Goal: Transaction & Acquisition: Download file/media

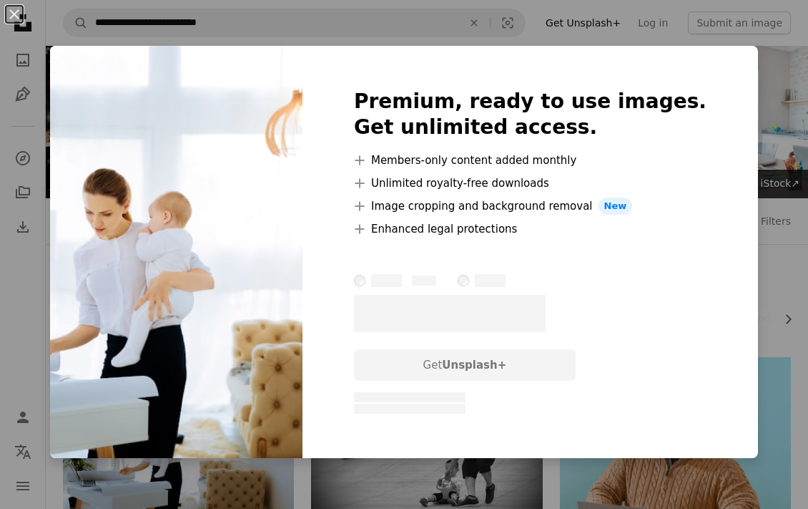
scroll to position [152, 0]
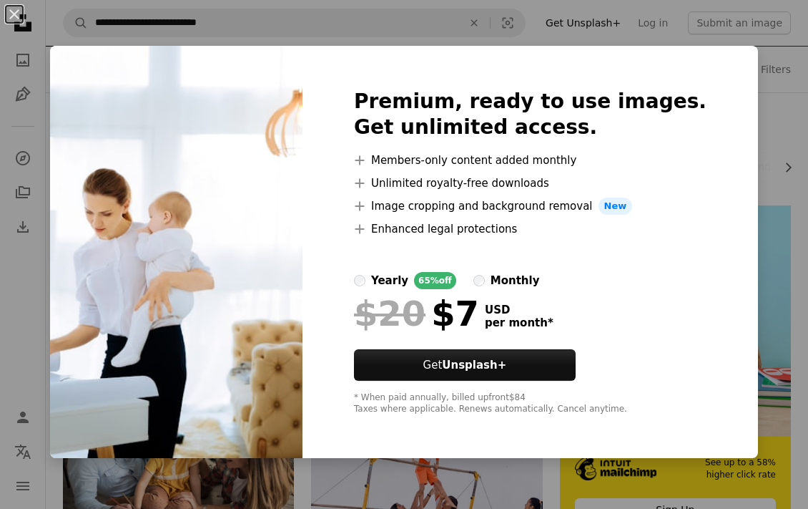
click at [730, 161] on div "An X shape Premium, ready to use images. Get unlimited access. A plus sign Memb…" at bounding box center [404, 254] width 808 height 509
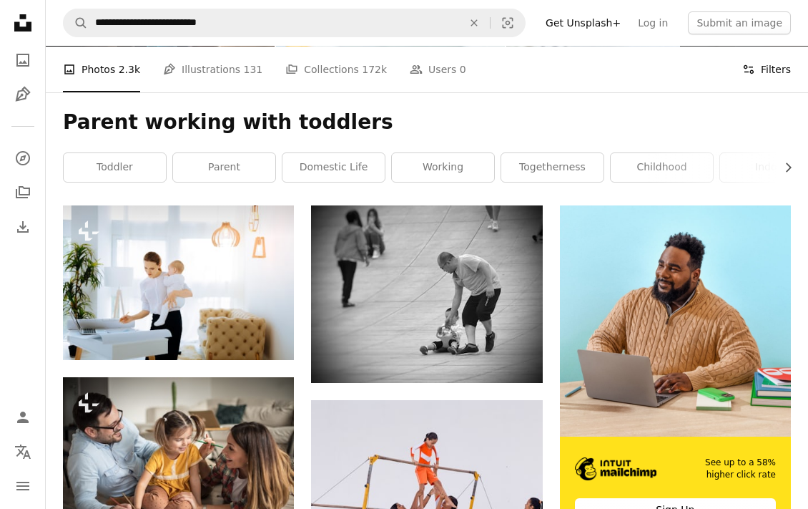
click at [756, 75] on icon "Filters" at bounding box center [749, 69] width 13 height 13
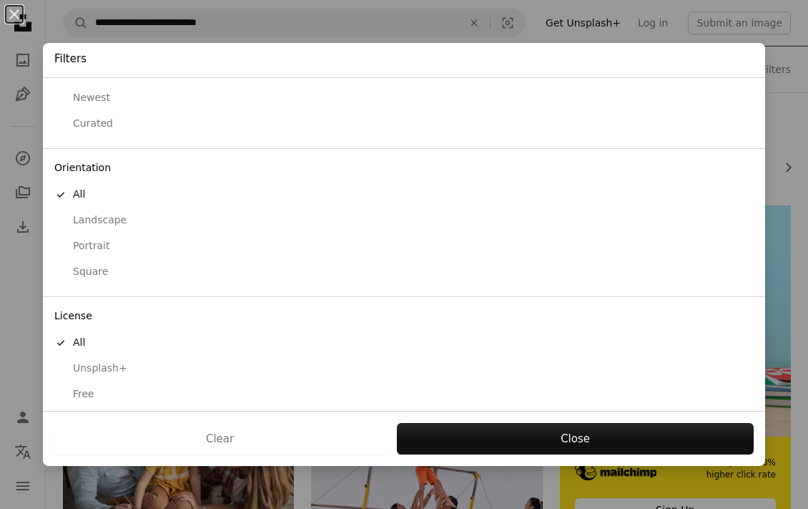
scroll to position [50, 0]
click at [104, 389] on div "Free" at bounding box center [404, 396] width 700 height 14
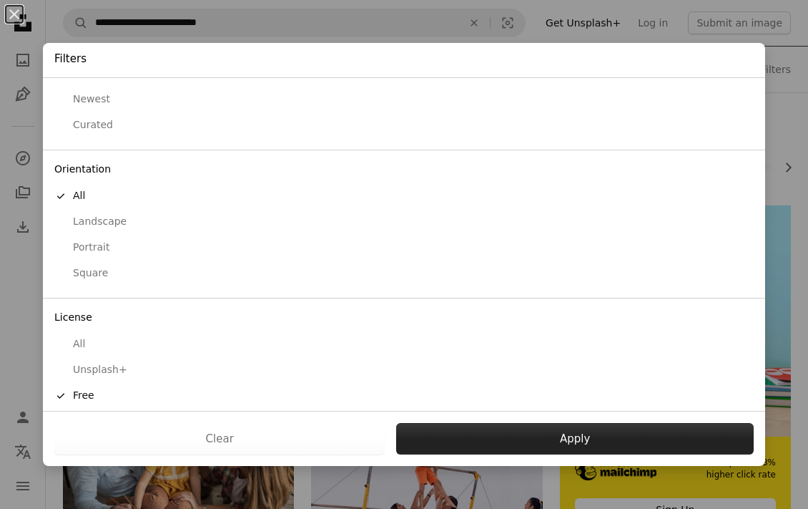
click at [486, 428] on button "Apply" at bounding box center [575, 438] width 358 height 31
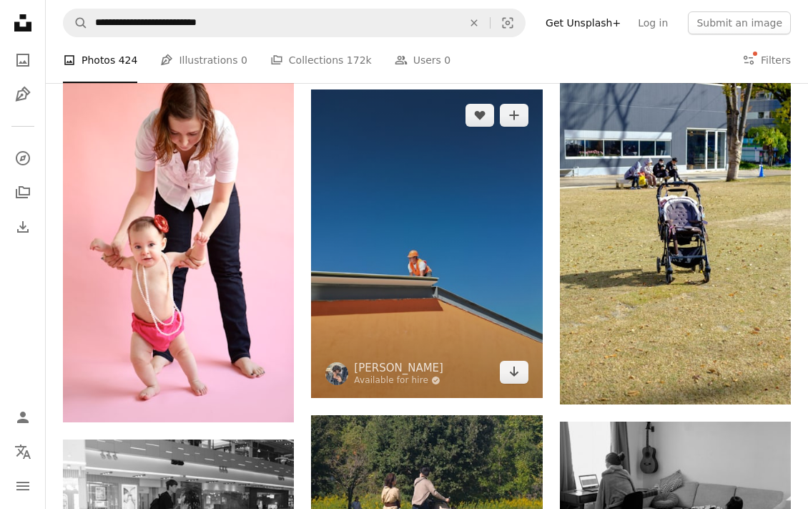
scroll to position [1259, 0]
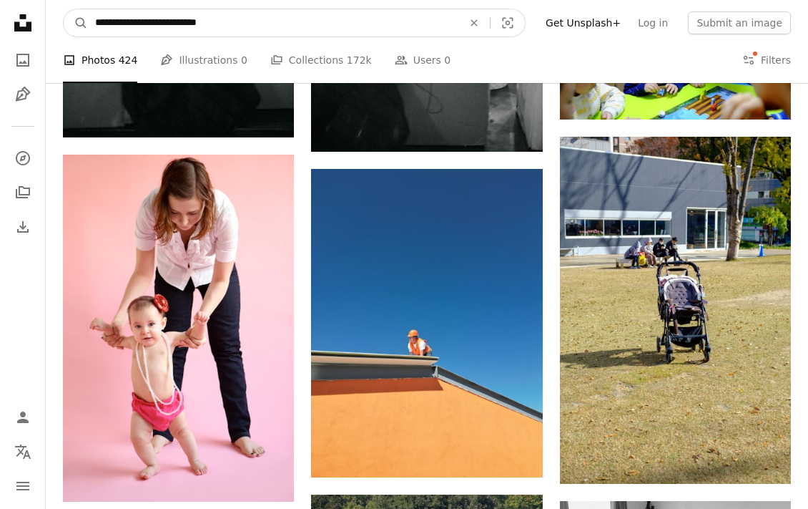
click at [162, 20] on input "**********" at bounding box center [273, 22] width 371 height 27
type input "**********"
click at [76, 23] on button "A magnifying glass" at bounding box center [76, 22] width 24 height 27
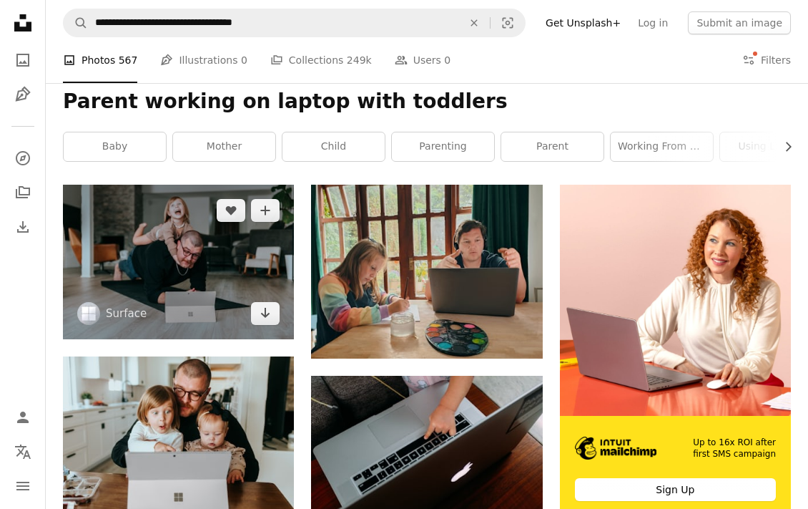
scroll to position [174, 0]
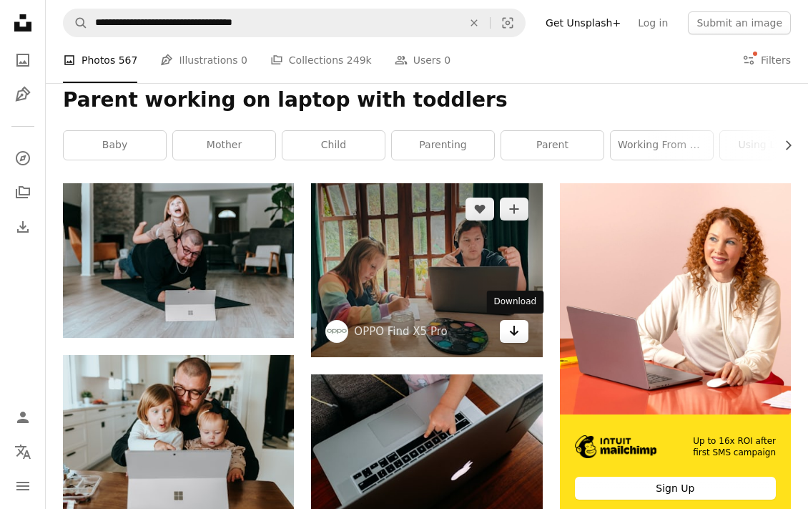
click at [513, 327] on icon "Arrow pointing down" at bounding box center [514, 330] width 11 height 17
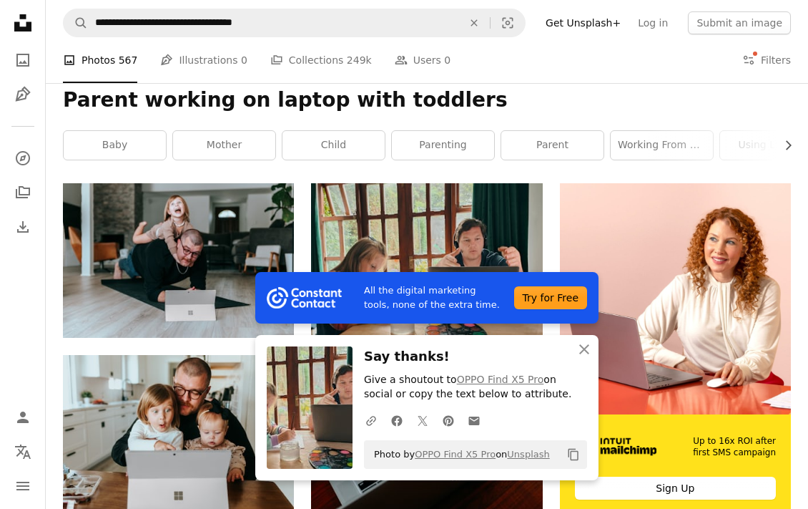
click at [584, 351] on div "All the digital marketing tools, none of the extra time. Try for Free An X shap…" at bounding box center [426, 376] width 343 height 208
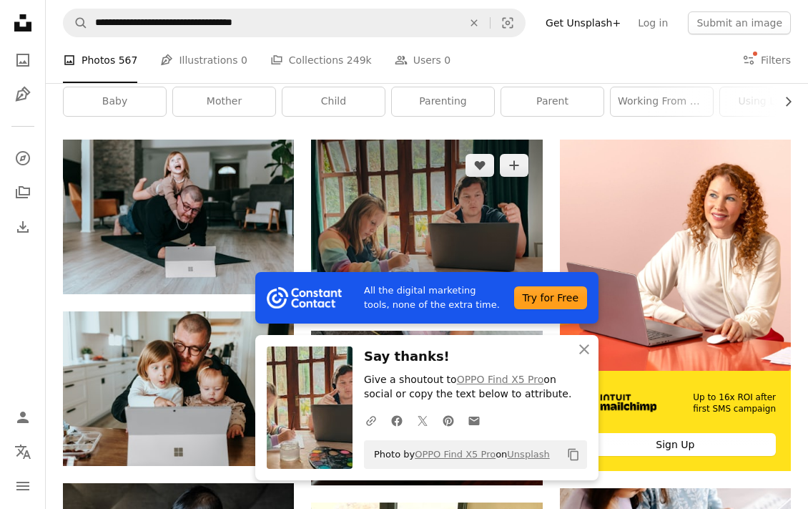
scroll to position [333, 0]
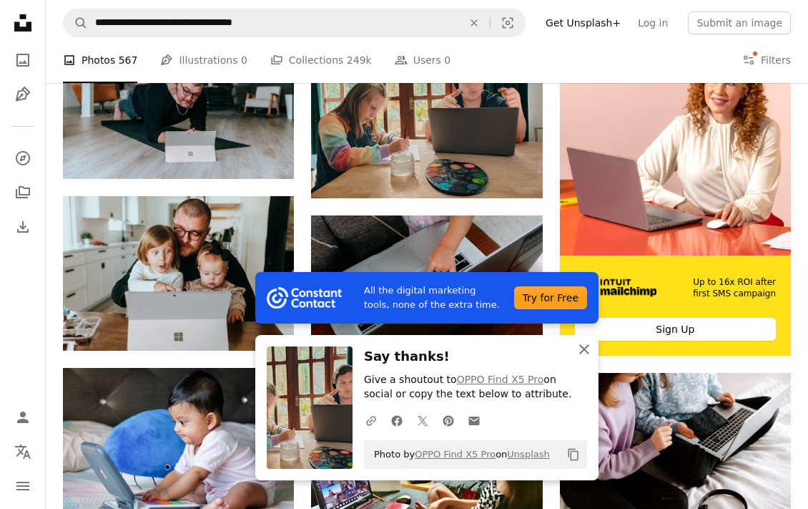
click at [582, 349] on icon "button" at bounding box center [585, 349] width 10 height 10
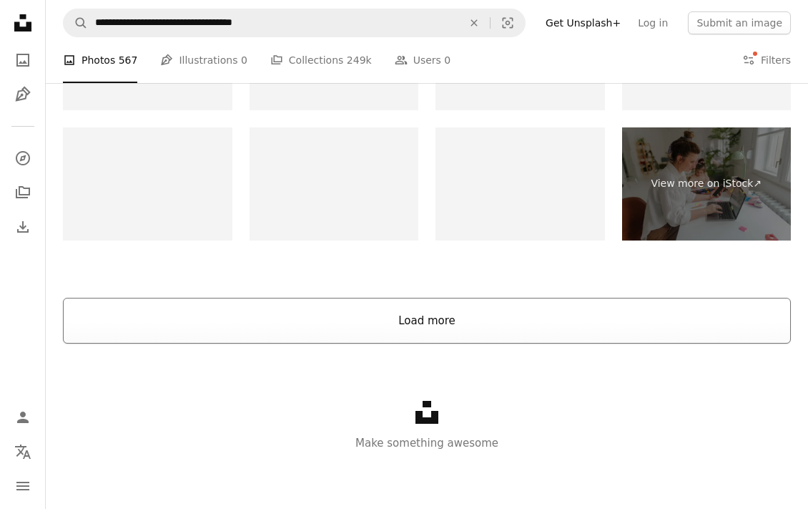
scroll to position [2075, 0]
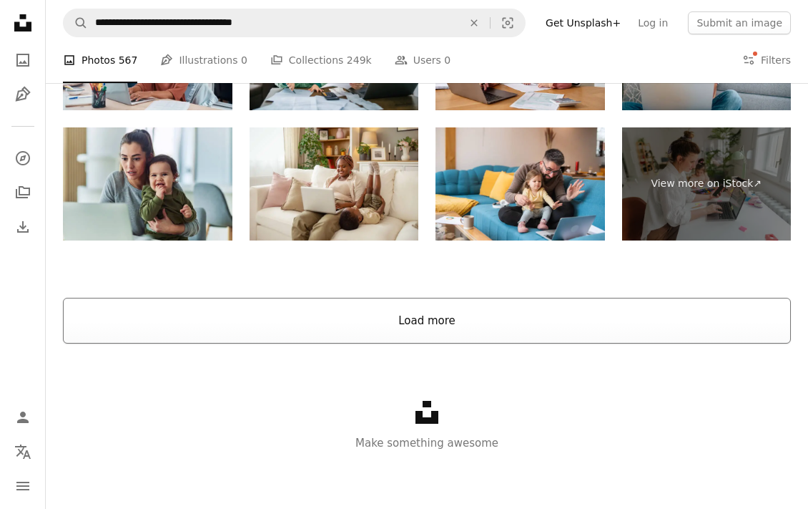
click at [498, 317] on button "Load more" at bounding box center [427, 321] width 728 height 46
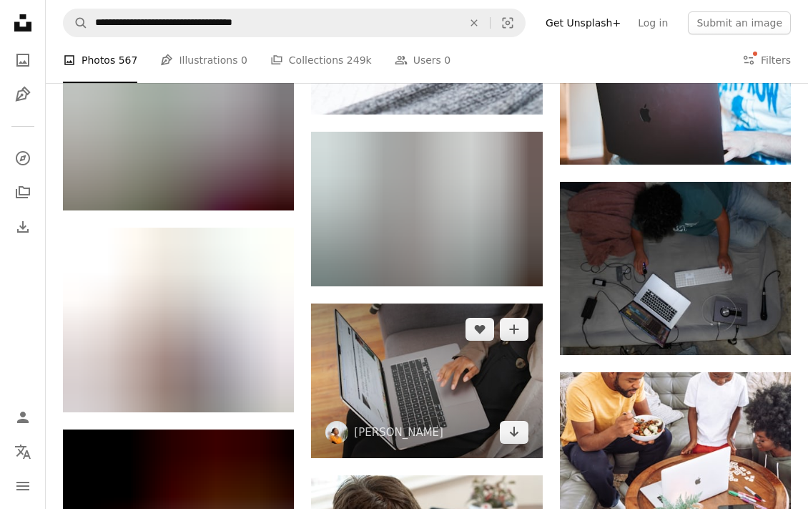
scroll to position [5899, 0]
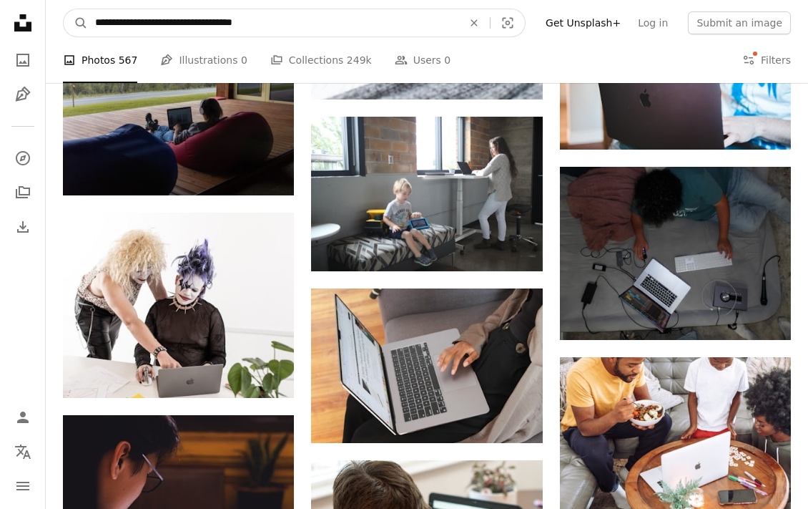
click at [280, 23] on input "**********" at bounding box center [273, 22] width 371 height 27
type input "**********"
click at [76, 23] on button "A magnifying glass" at bounding box center [76, 22] width 24 height 27
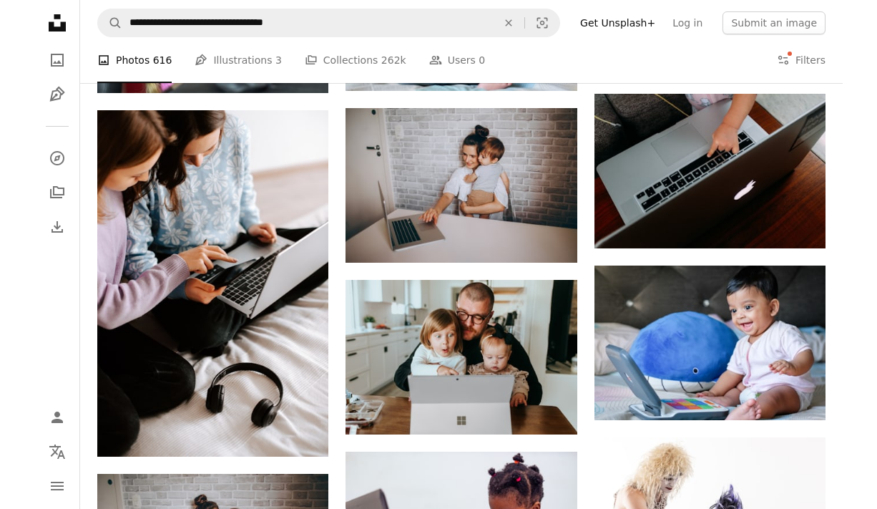
scroll to position [805, 0]
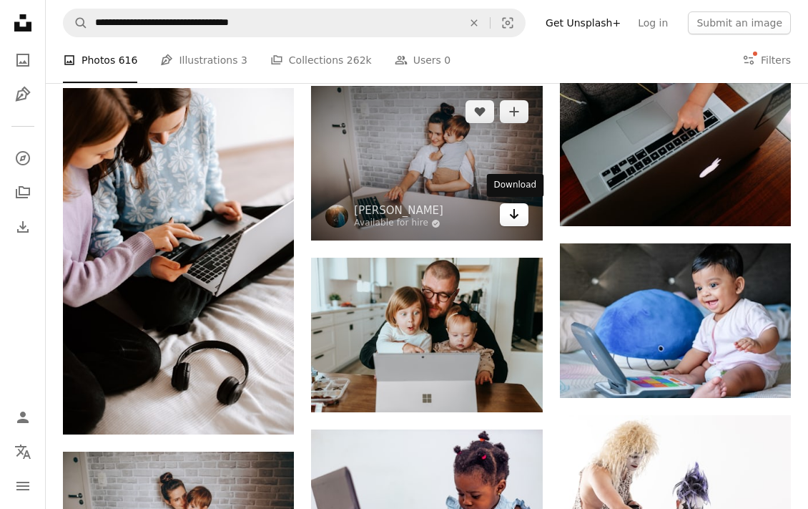
click at [514, 217] on icon "Download" at bounding box center [513, 214] width 9 height 10
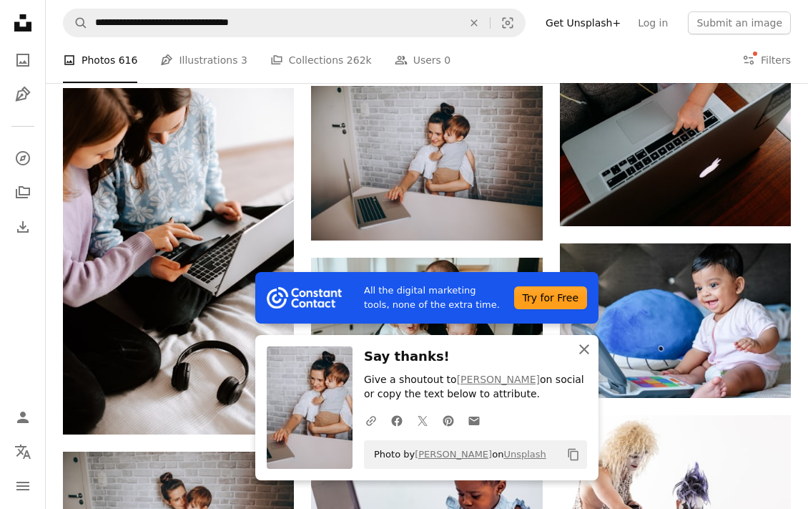
click at [580, 351] on icon "An X shape" at bounding box center [584, 349] width 17 height 17
